Goal: Find specific page/section: Find specific page/section

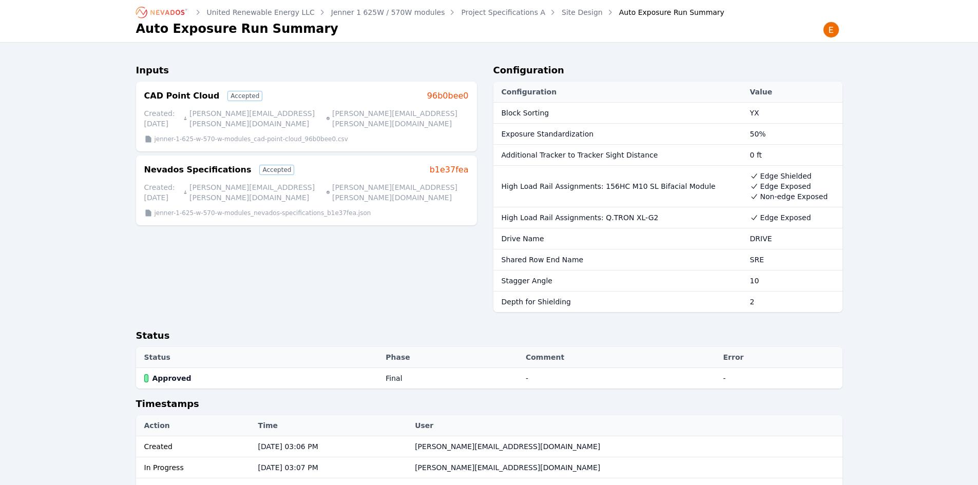
click at [163, 15] on icon "Breadcrumb" at bounding box center [162, 12] width 56 height 16
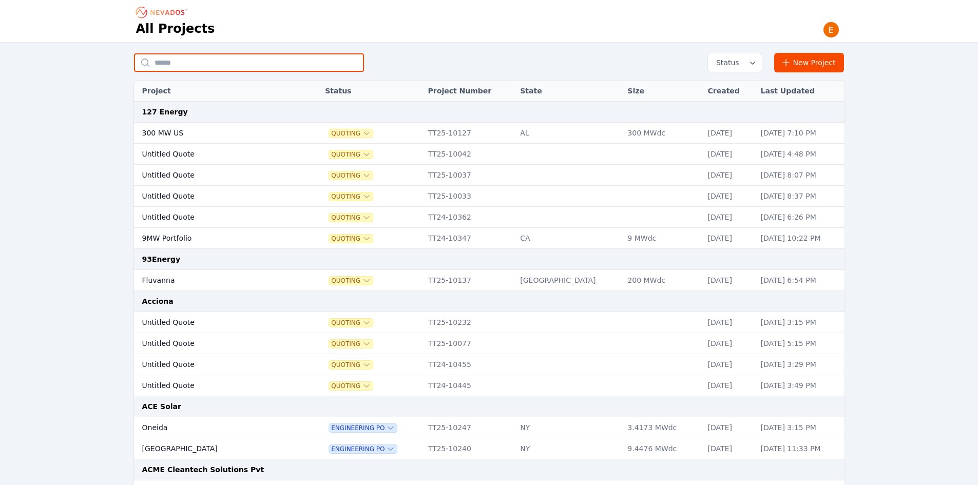
click at [209, 62] on input "text" at bounding box center [249, 62] width 230 height 18
type input "***"
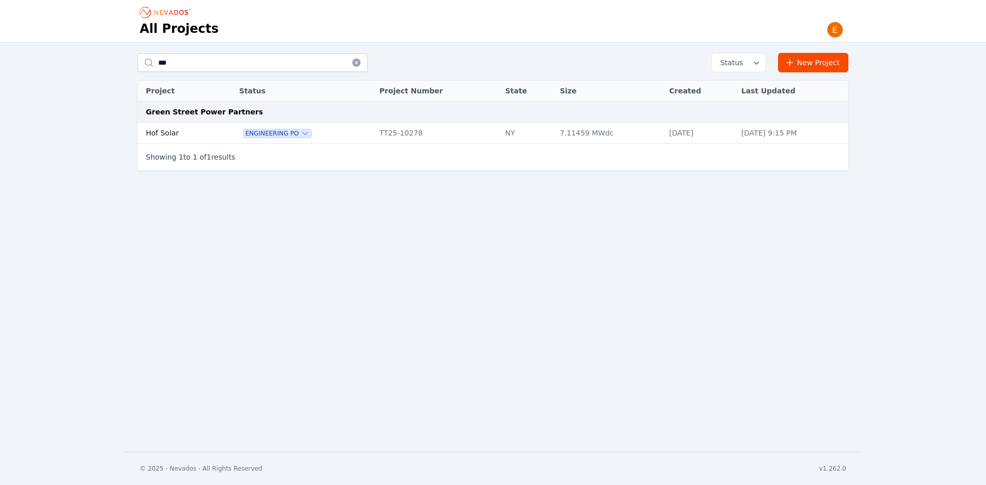
click at [169, 131] on td "Hof Solar" at bounding box center [177, 133] width 79 height 21
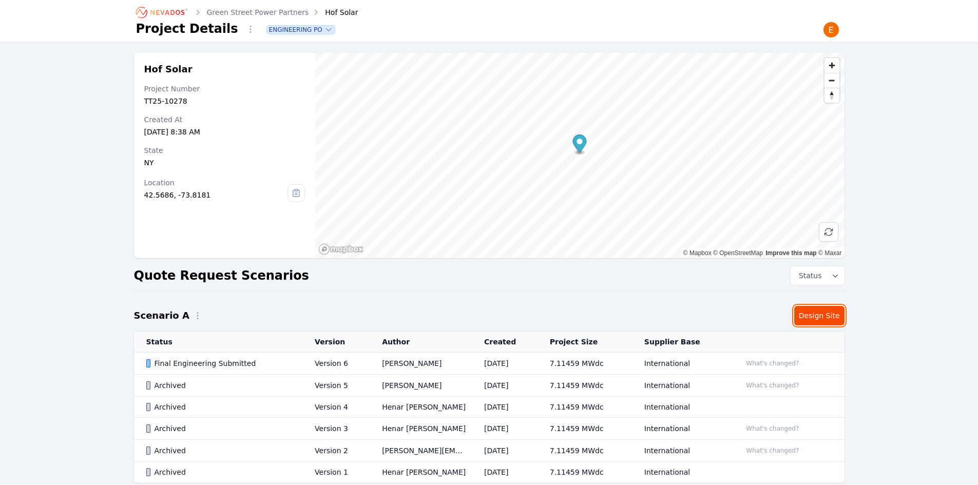
click at [834, 318] on link "Design Site" at bounding box center [819, 316] width 50 height 20
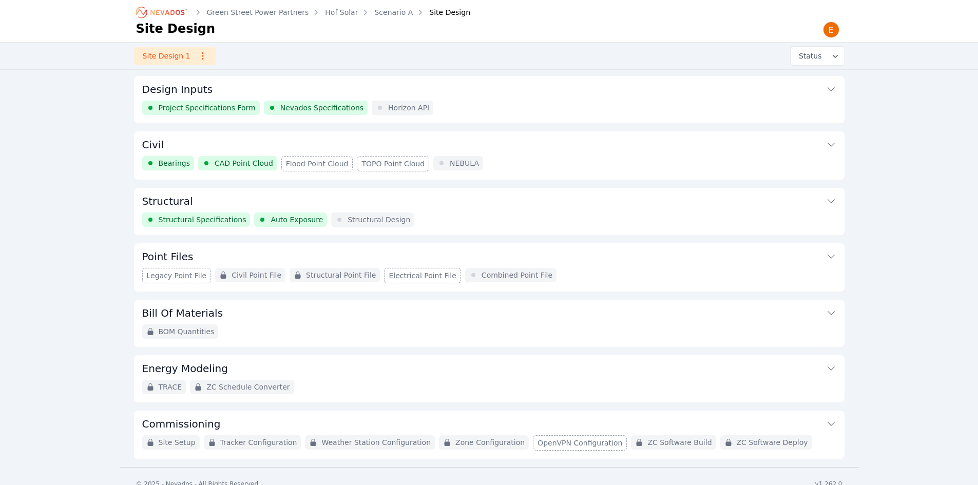
click at [436, 215] on div "Structural Specifications Auto Exposure Structural Design" at bounding box center [489, 220] width 694 height 14
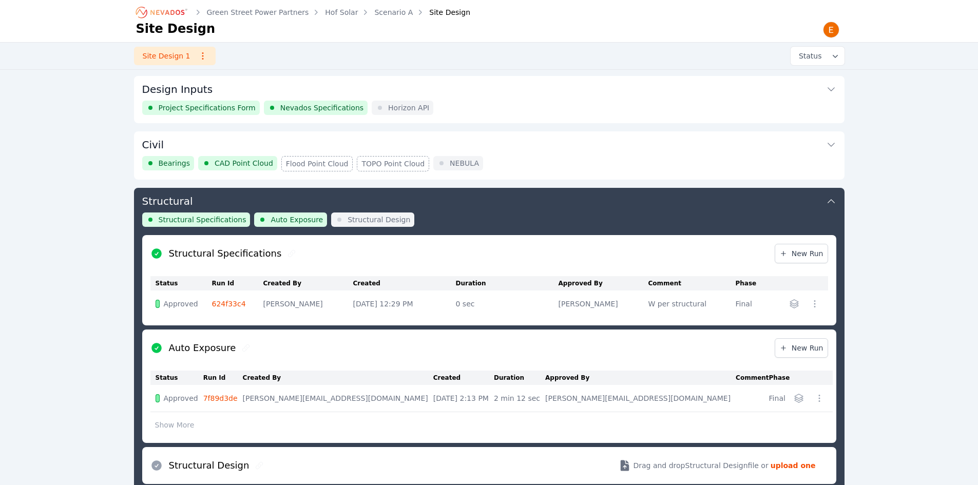
scroll to position [111, 0]
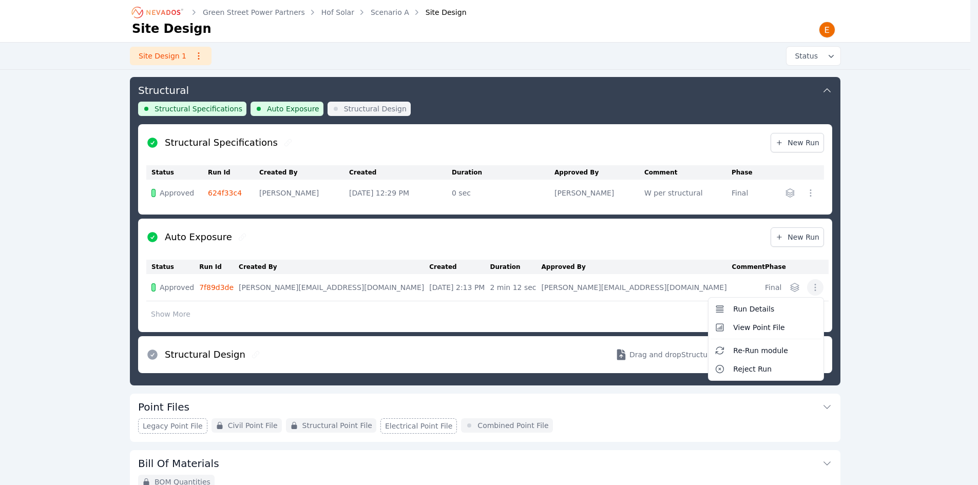
click at [815, 290] on icon "button" at bounding box center [816, 287] width 2 height 7
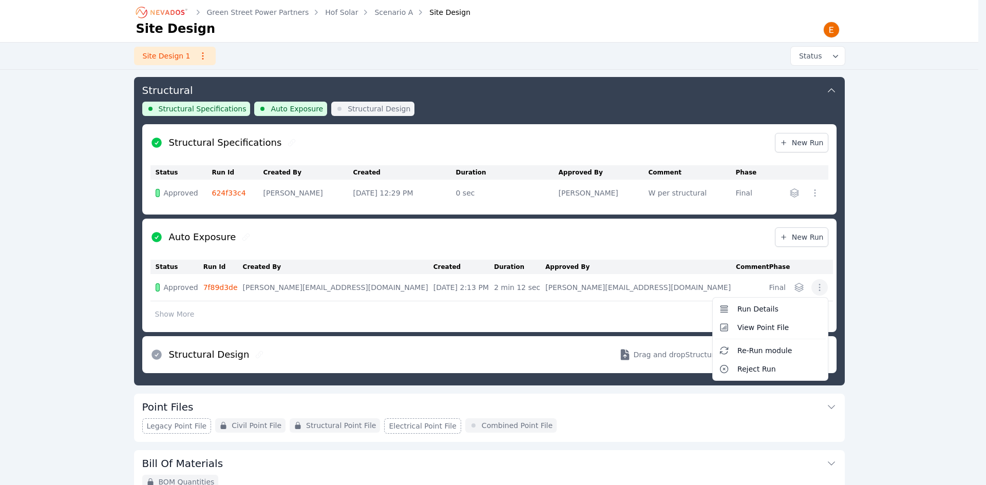
click at [577, 248] on div "Auto Exposure New Run Status Run Id Created By Created Duration Approved By Com…" at bounding box center [489, 275] width 694 height 113
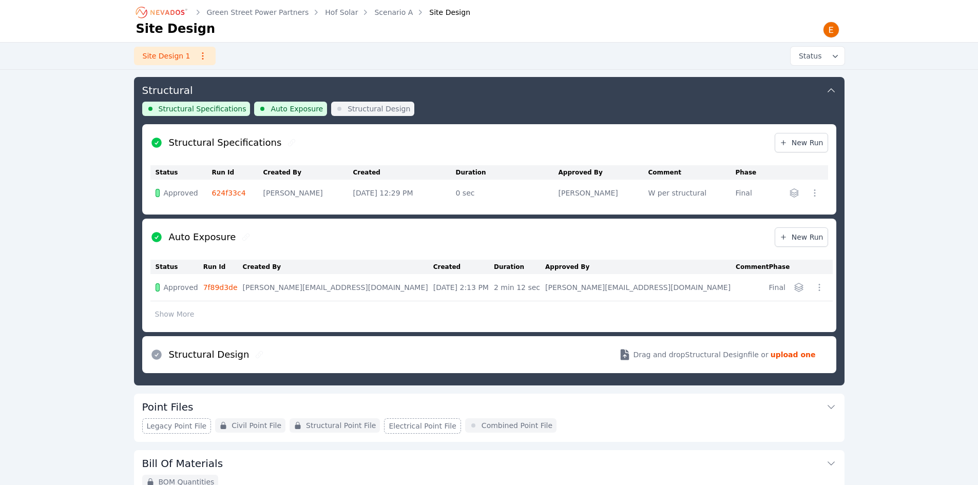
click at [225, 292] on td "7f89d3de" at bounding box center [223, 287] width 40 height 27
click at [229, 284] on link "7f89d3de" at bounding box center [220, 287] width 34 height 8
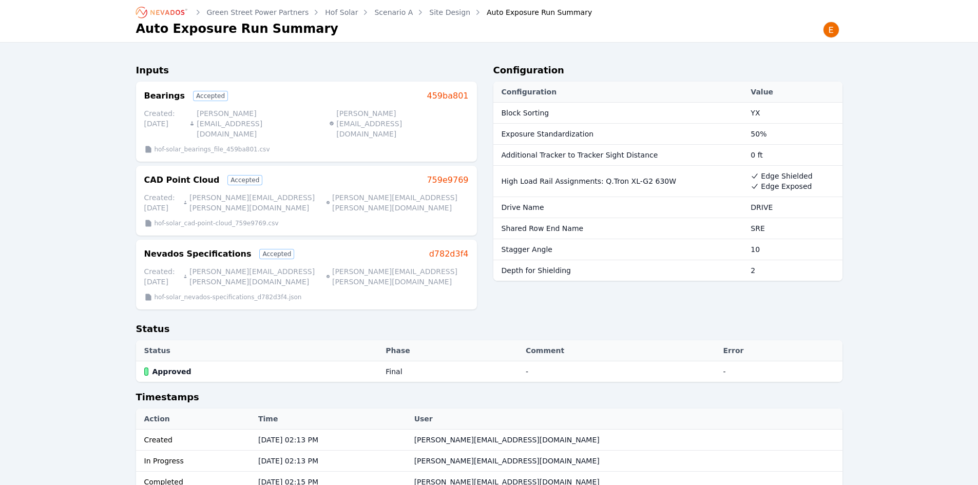
click at [161, 14] on icon "Breadcrumb" at bounding box center [162, 12] width 56 height 16
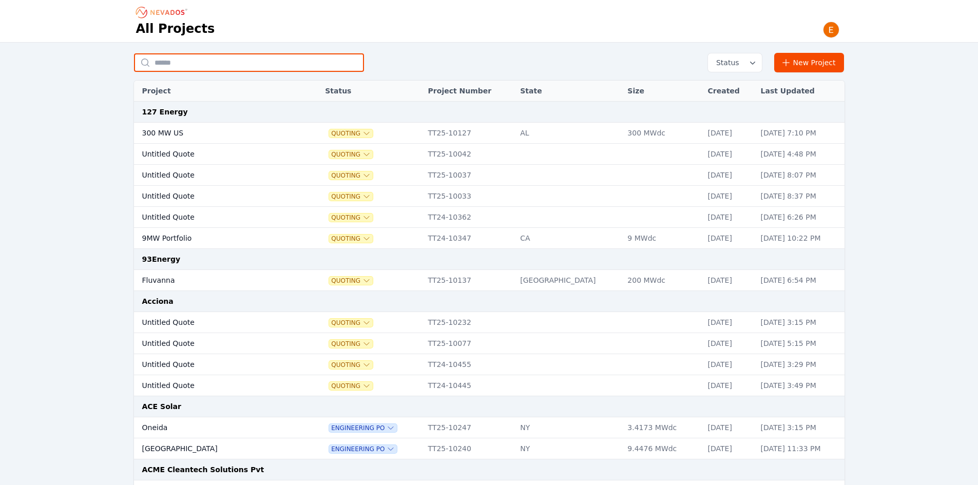
click at [252, 54] on input "text" at bounding box center [249, 62] width 230 height 18
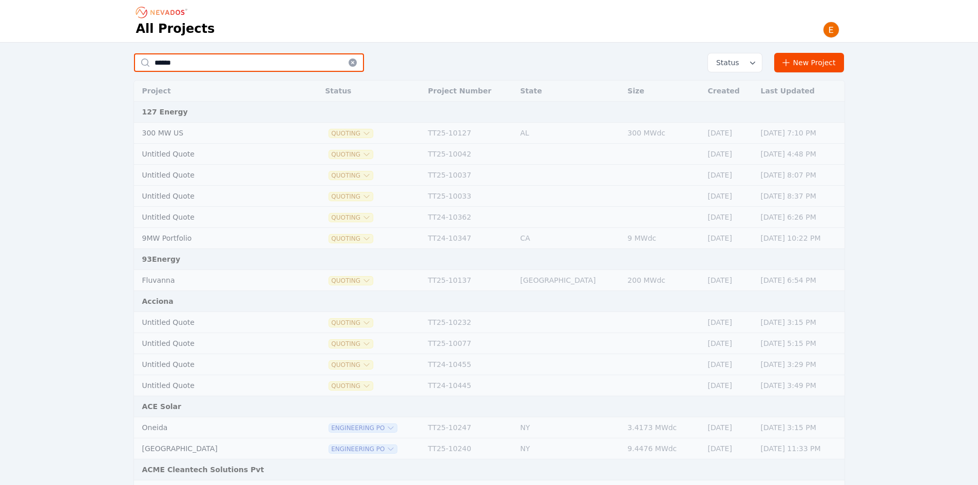
click at [265, 56] on input "******" at bounding box center [249, 62] width 230 height 18
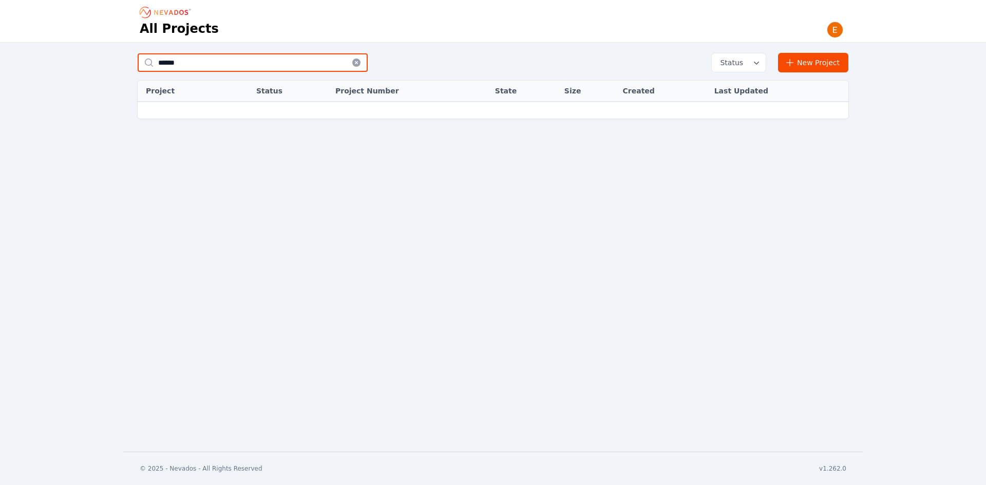
type input "******"
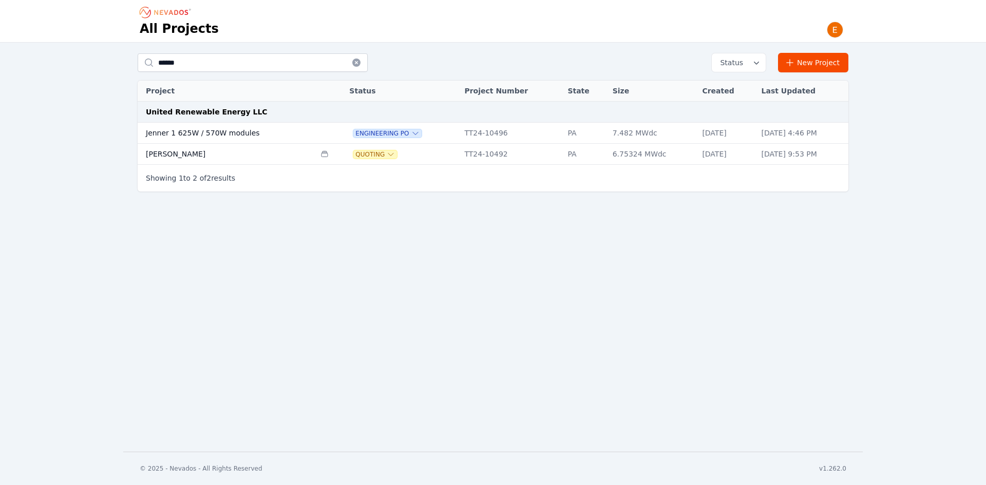
click at [259, 130] on td "Jenner 1 625W / 570W modules" at bounding box center [227, 133] width 178 height 21
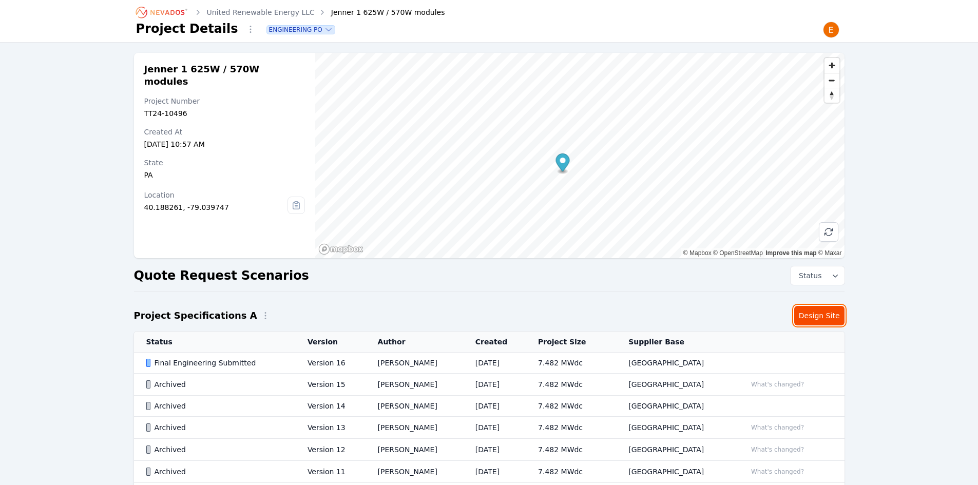
click at [809, 312] on link "Design Site" at bounding box center [819, 316] width 50 height 20
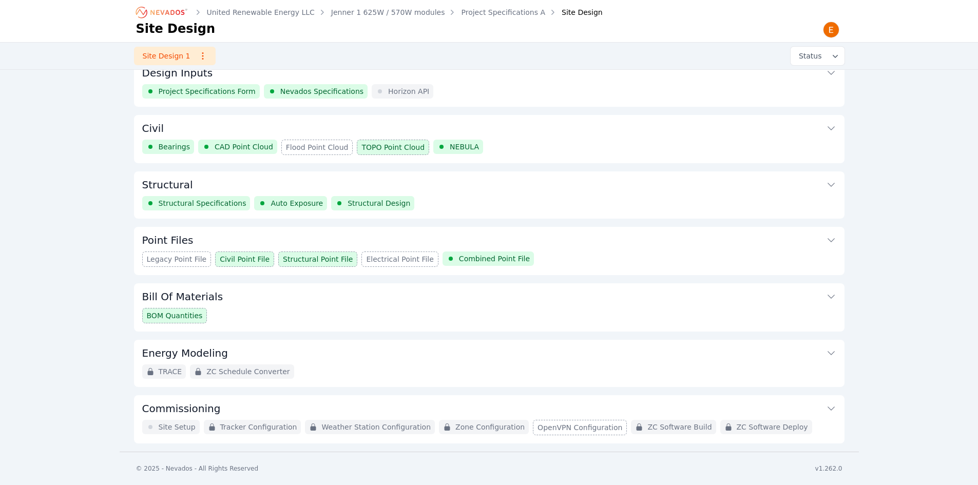
click at [441, 190] on button "Structural" at bounding box center [489, 183] width 694 height 25
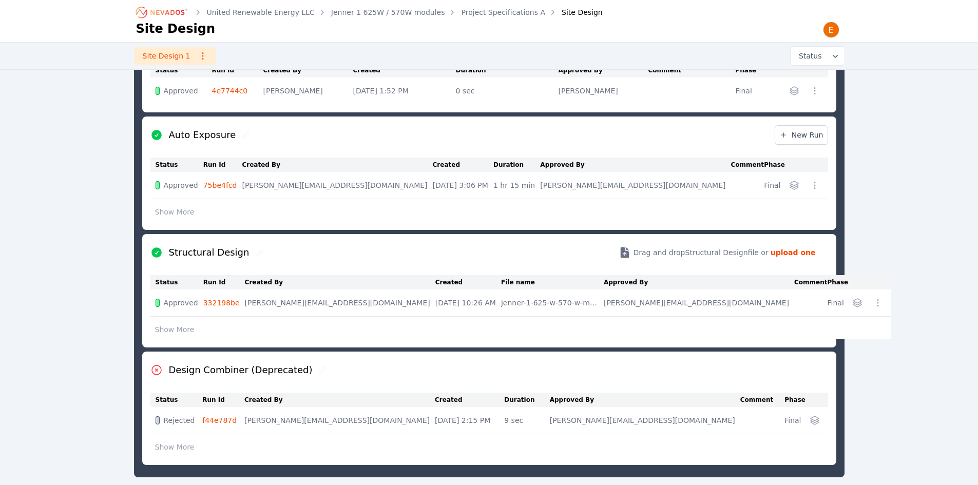
scroll to position [214, 0]
click at [226, 185] on link "75be4fcd" at bounding box center [220, 185] width 34 height 8
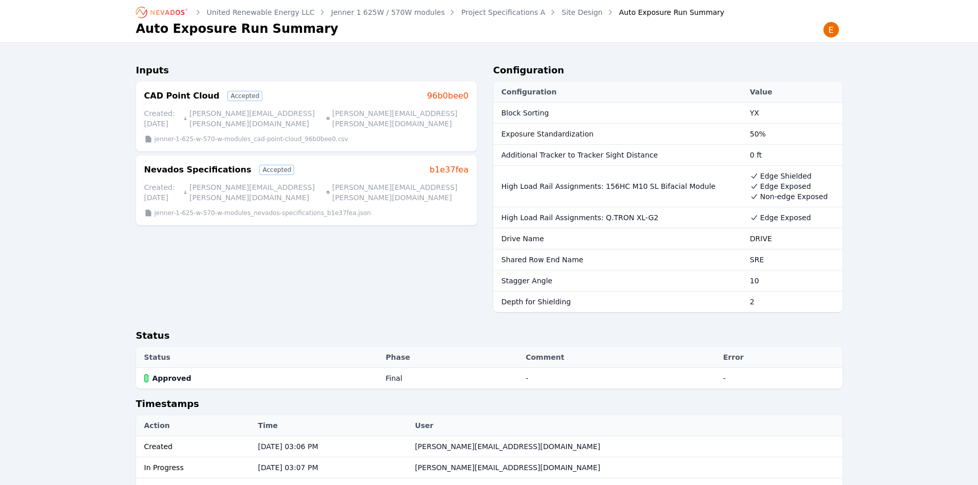
click at [386, 15] on link "Jenner 1 625W / 570W modules" at bounding box center [388, 12] width 114 height 10
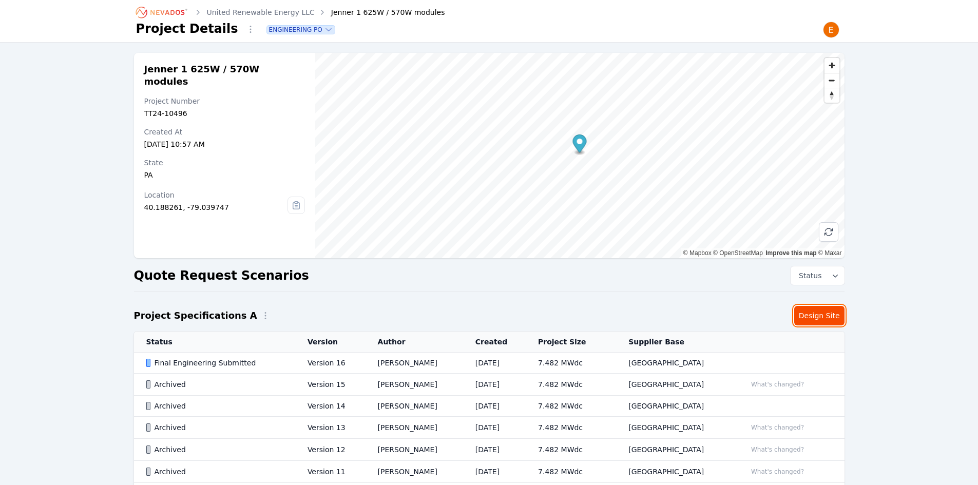
click at [808, 314] on link "Design Site" at bounding box center [819, 316] width 50 height 20
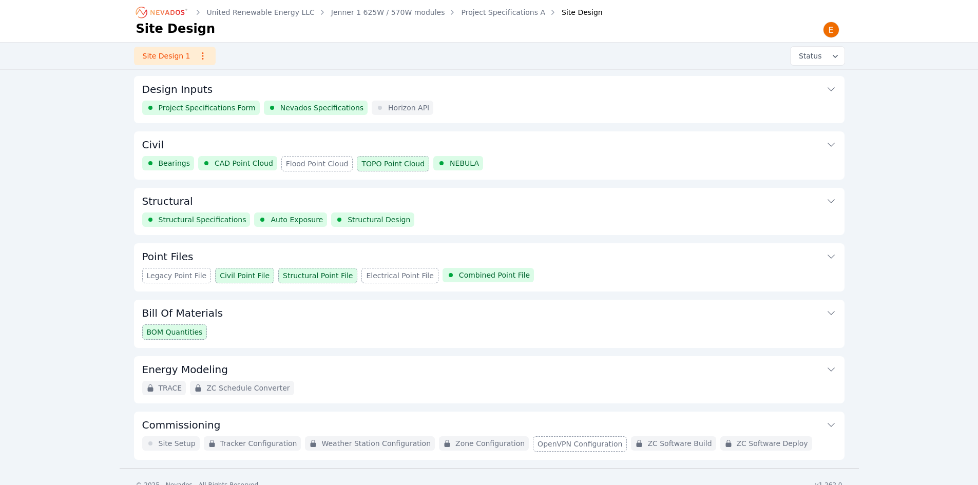
click at [443, 215] on div "Structural Specifications Auto Exposure Structural Design" at bounding box center [489, 220] width 694 height 14
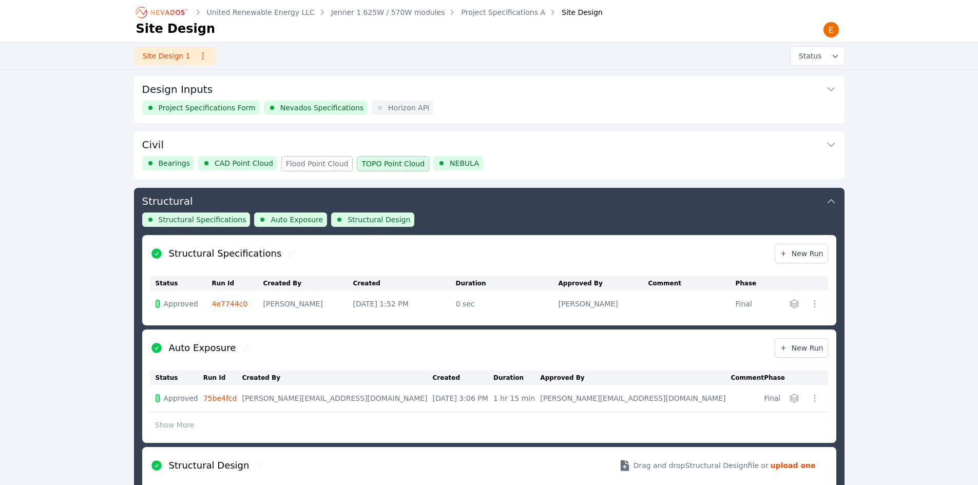
scroll to position [111, 0]
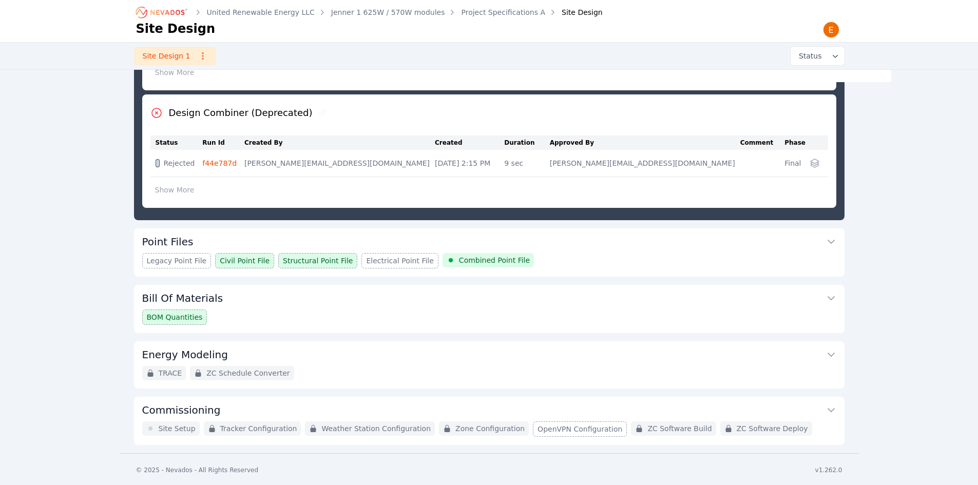
click at [567, 241] on button "Point Files" at bounding box center [489, 240] width 694 height 25
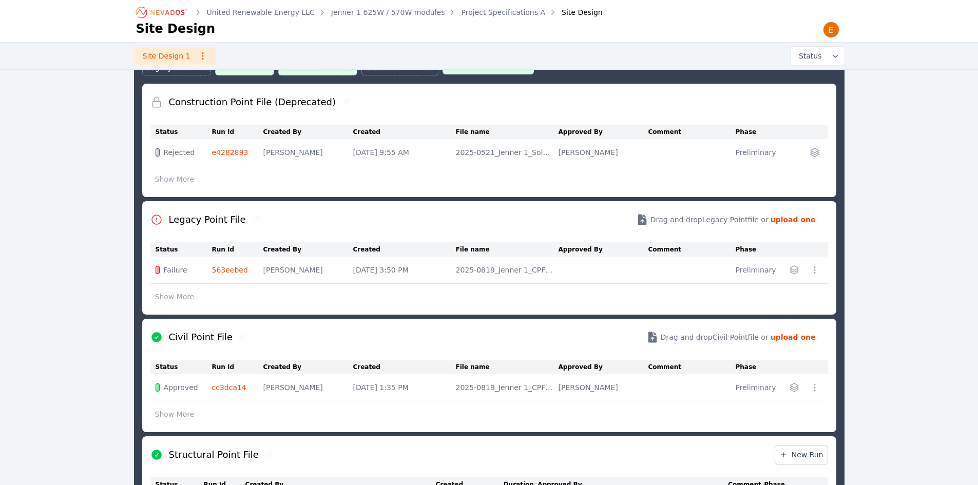
scroll to position [269, 0]
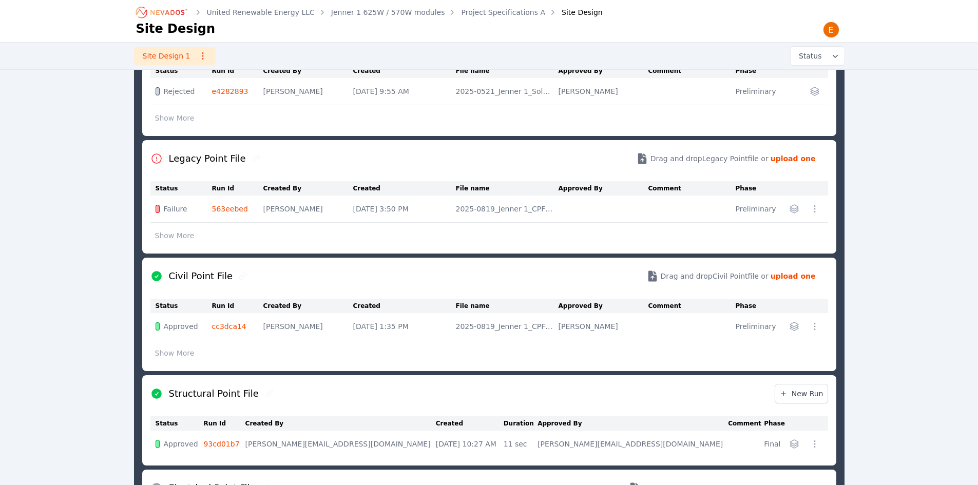
click at [809, 333] on div at bounding box center [815, 326] width 16 height 16
click at [818, 328] on icon "button" at bounding box center [815, 326] width 10 height 10
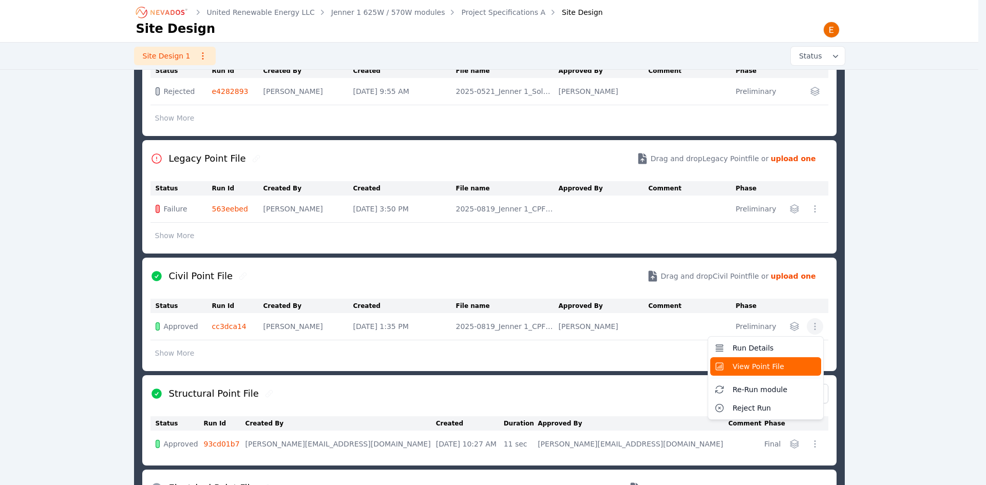
click at [782, 368] on button "View Point File" at bounding box center [765, 366] width 111 height 18
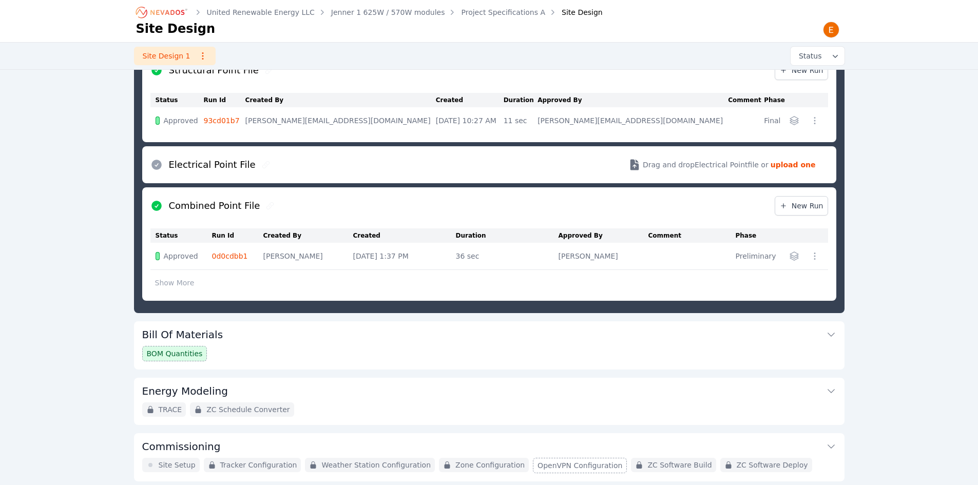
scroll to position [628, 0]
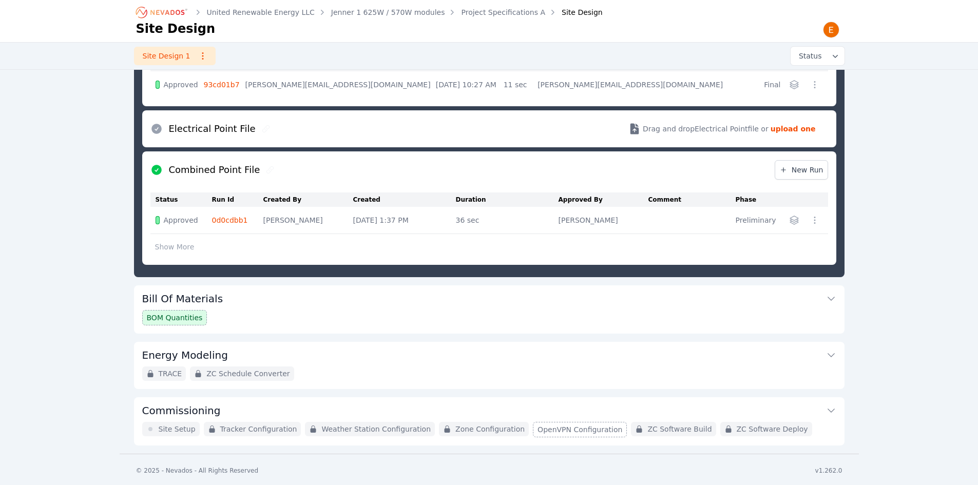
click at [815, 221] on icon "button" at bounding box center [815, 220] width 10 height 10
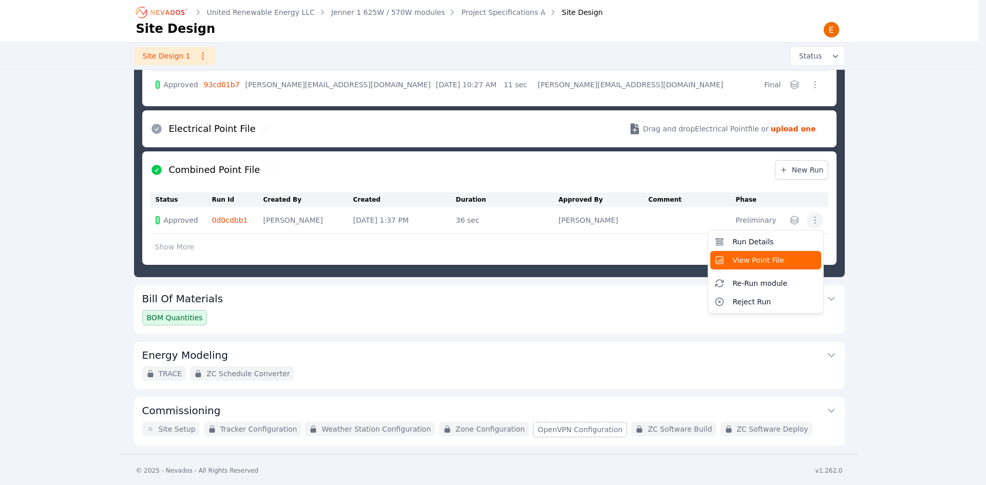
click at [771, 257] on span "View Point File" at bounding box center [758, 260] width 51 height 10
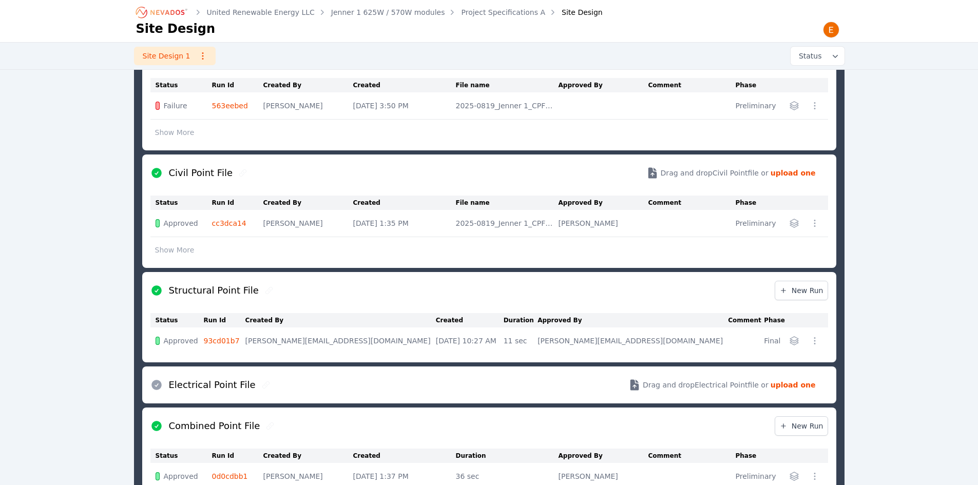
scroll to position [372, 0]
